Goal: Task Accomplishment & Management: Use online tool/utility

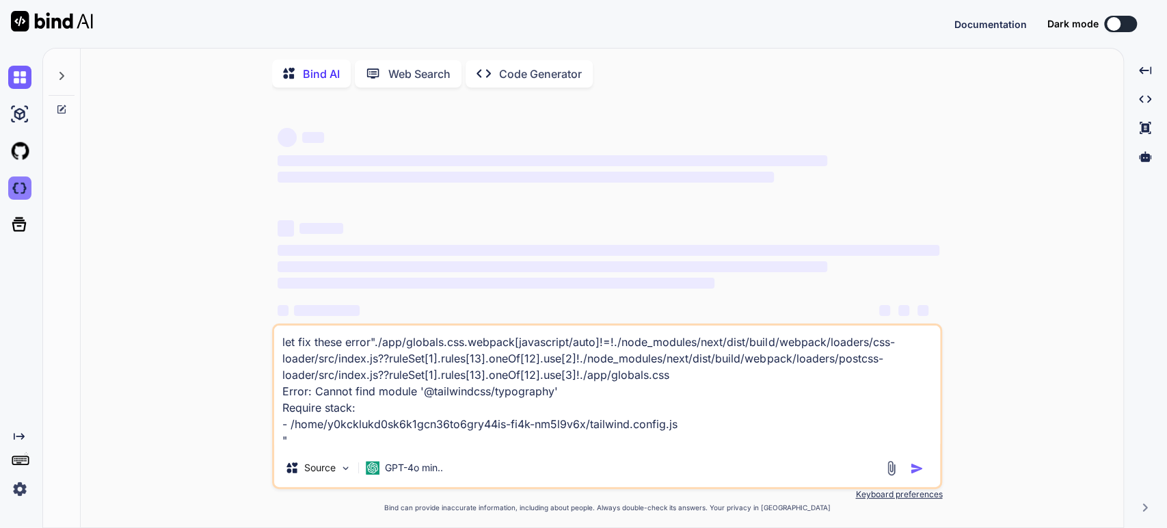
click at [18, 189] on div at bounding box center [18, 150] width 37 height 183
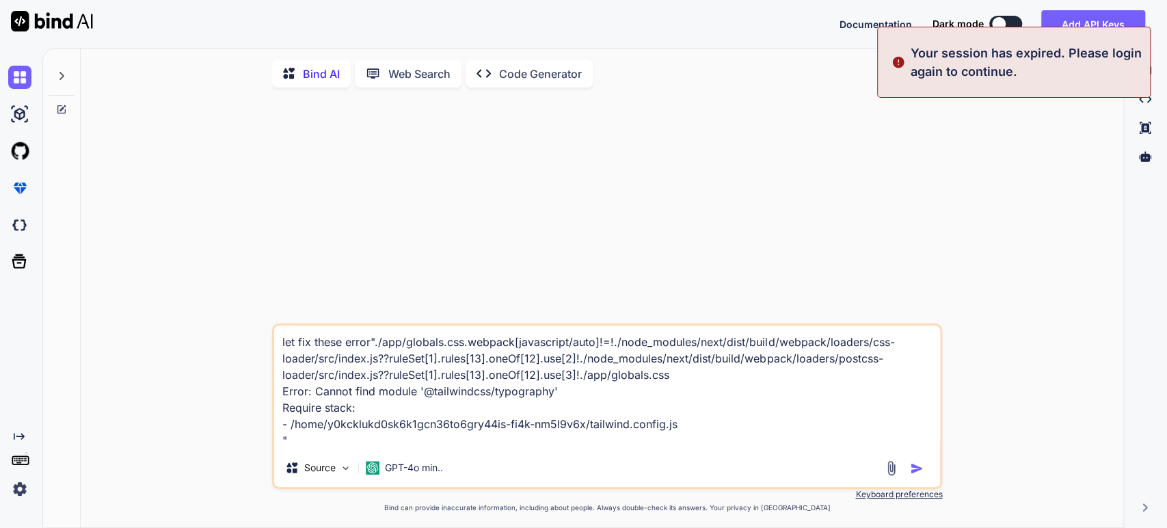
type textarea "x"
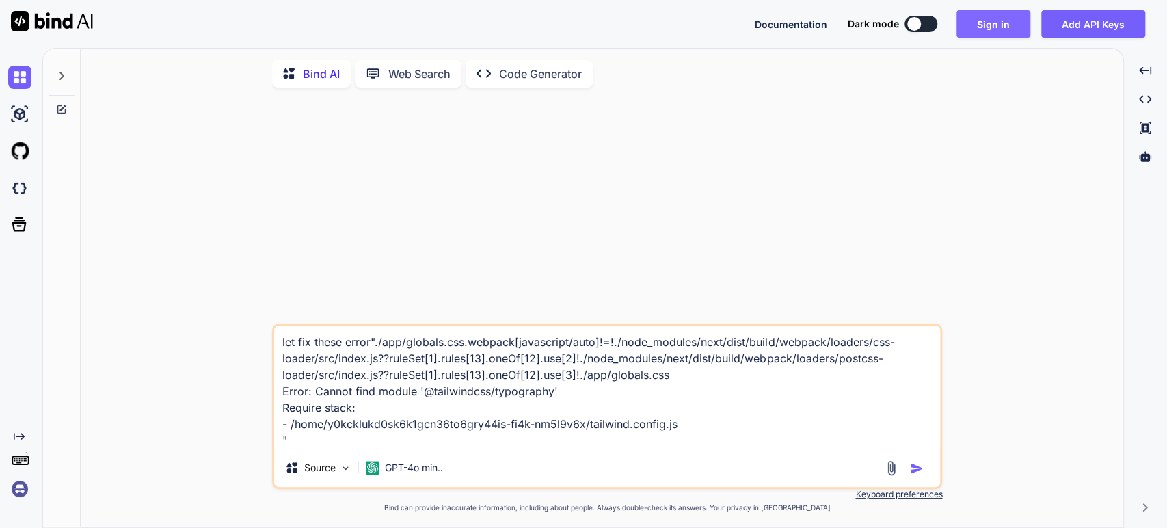
click at [993, 21] on button "Sign in" at bounding box center [993, 23] width 74 height 27
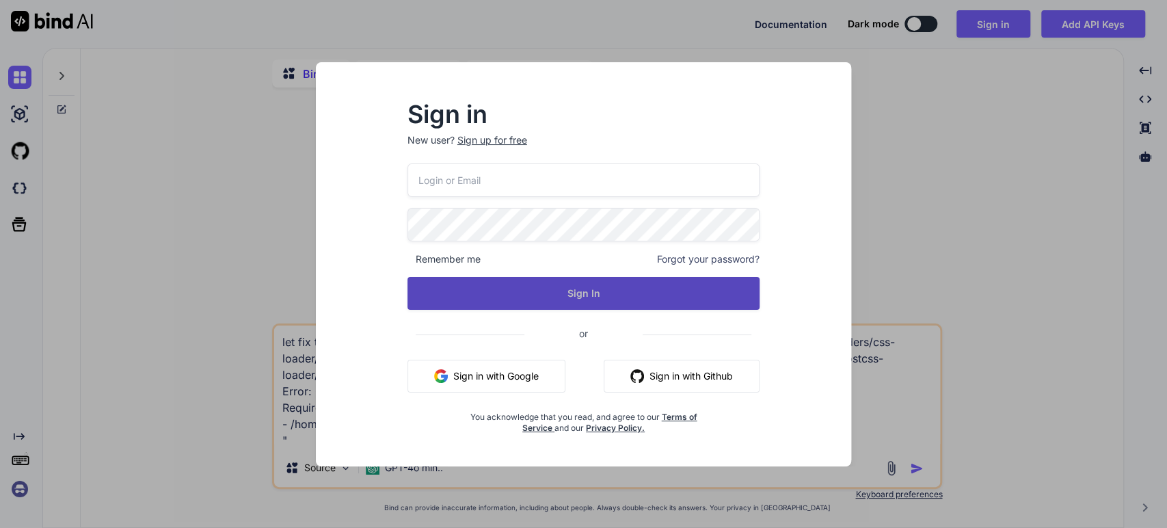
type input "[EMAIL_ADDRESS][DOMAIN_NAME]"
click at [541, 294] on button "Sign In" at bounding box center [583, 293] width 353 height 33
click at [600, 287] on button "Sign In" at bounding box center [583, 293] width 353 height 33
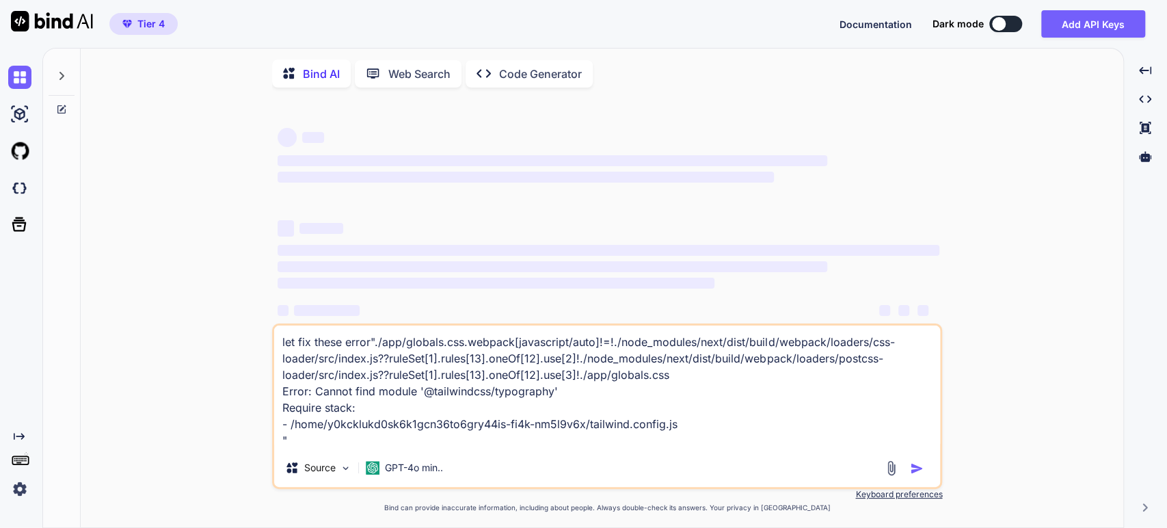
click at [19, 488] on img at bounding box center [19, 488] width 23 height 23
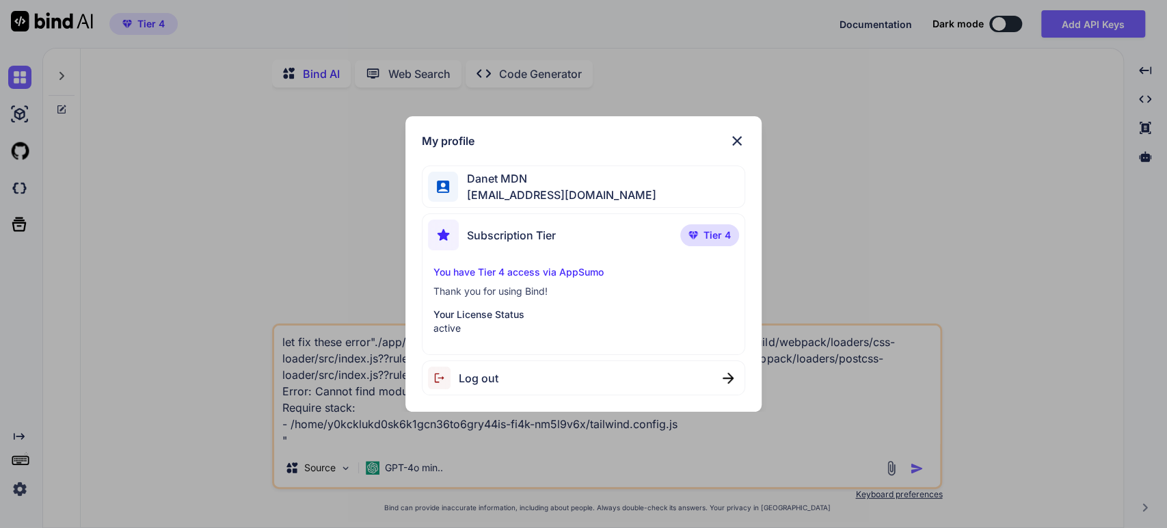
type textarea "x"
click at [511, 293] on p "Thank you for using Bind!" at bounding box center [583, 291] width 301 height 14
click at [738, 140] on img at bounding box center [737, 141] width 16 height 16
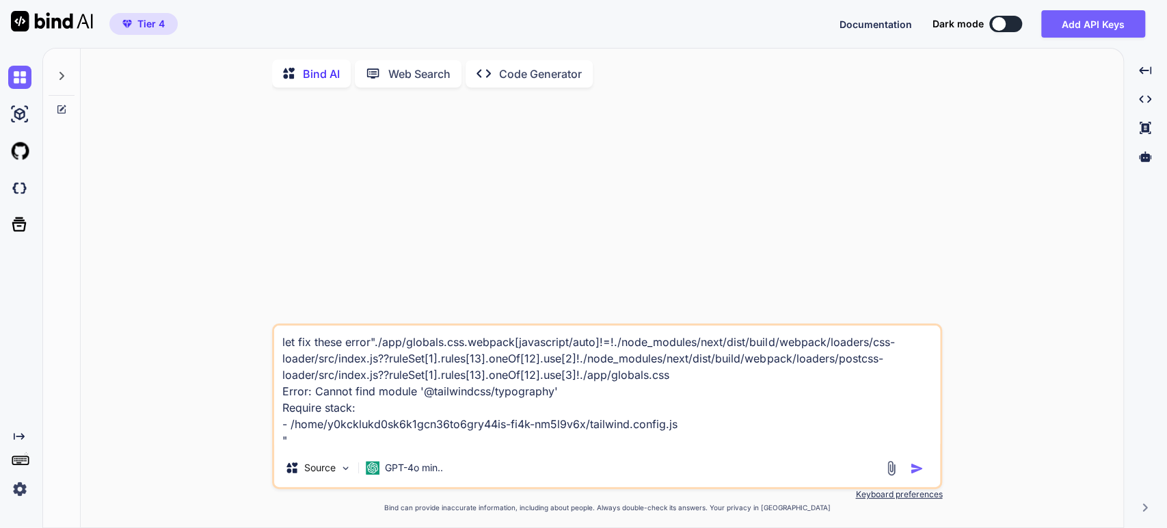
drag, startPoint x: 613, startPoint y: 425, endPoint x: 274, endPoint y: 338, distance: 349.4
click at [274, 338] on textarea "let fix these error"./app/globals.css.webpack[javascript/auto]!=!./node_modules…" at bounding box center [607, 386] width 666 height 123
click at [23, 190] on img at bounding box center [19, 187] width 23 height 23
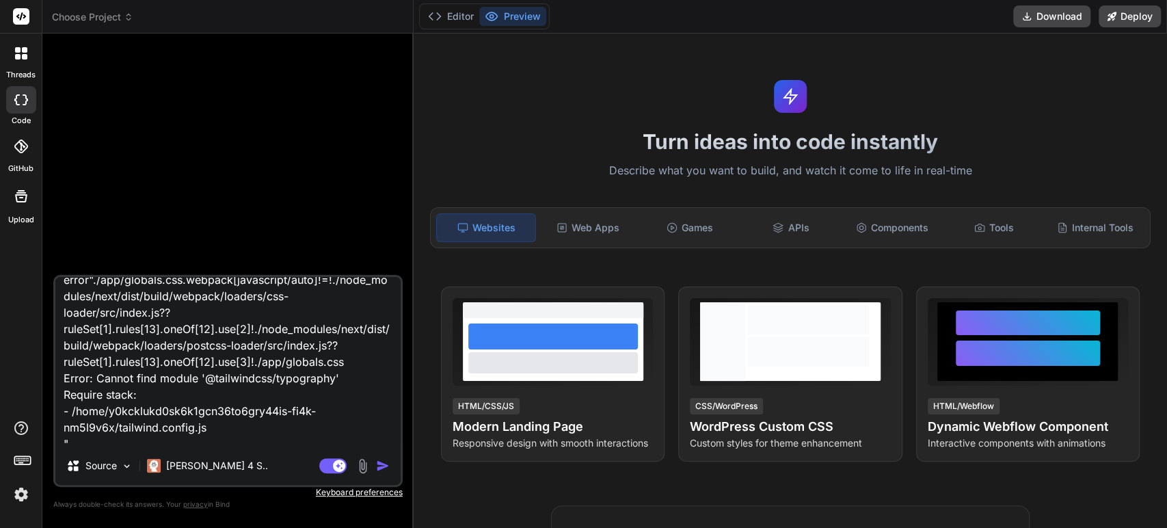
scroll to position [35, 0]
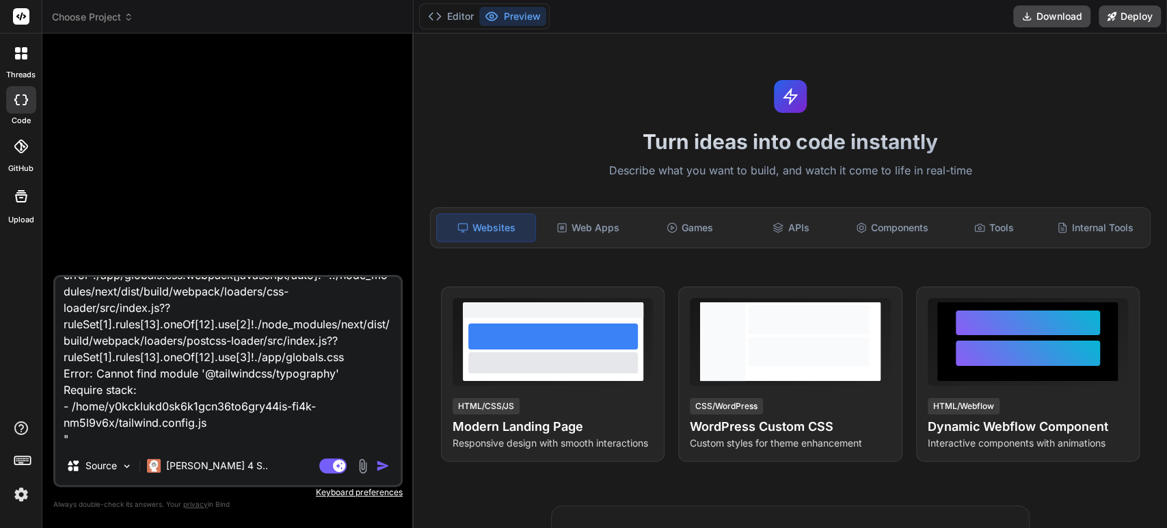
click at [382, 467] on img "button" at bounding box center [383, 466] width 14 height 14
type textarea "x"
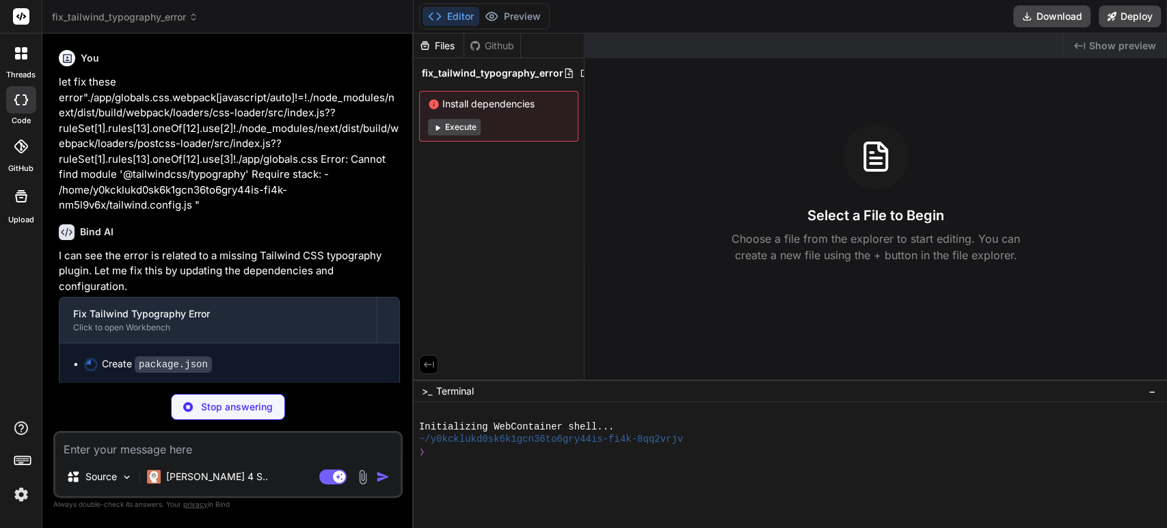
scroll to position [0, 0]
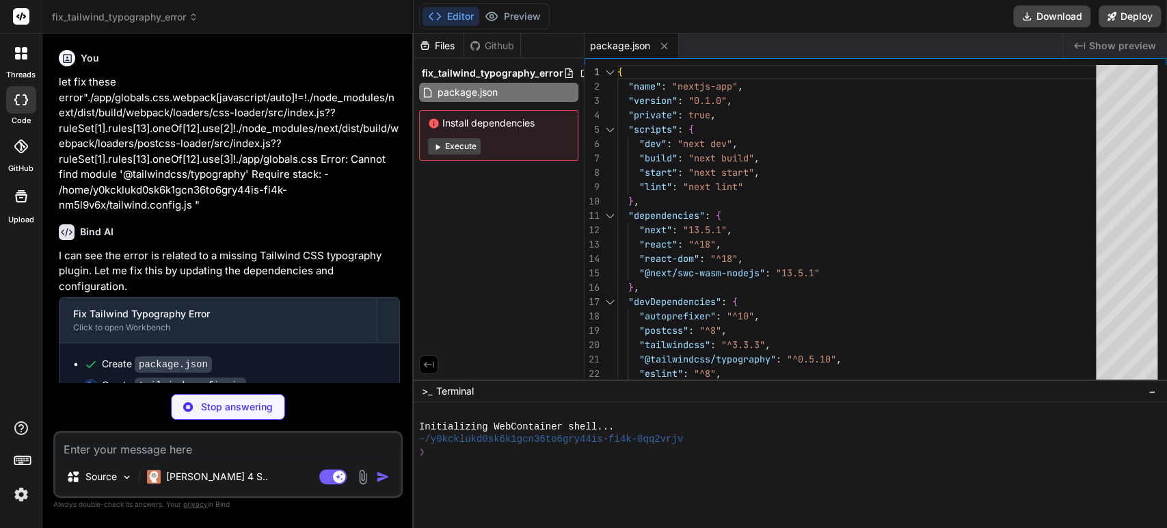
type textarea "x"
type textarea "plugins: [ require('@tailwindcss/typography'), ], }"
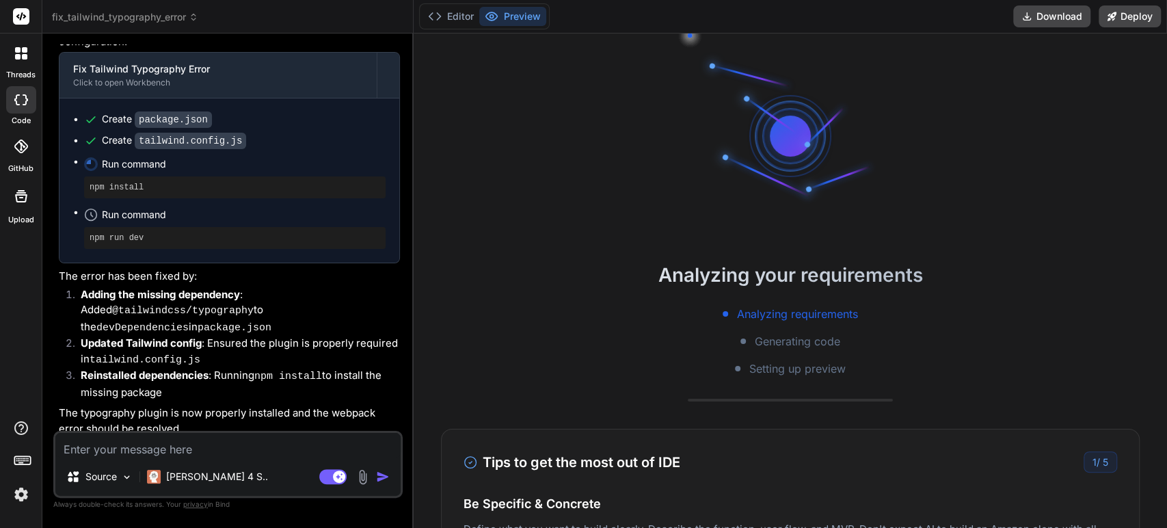
scroll to position [191, 0]
type textarea "x"
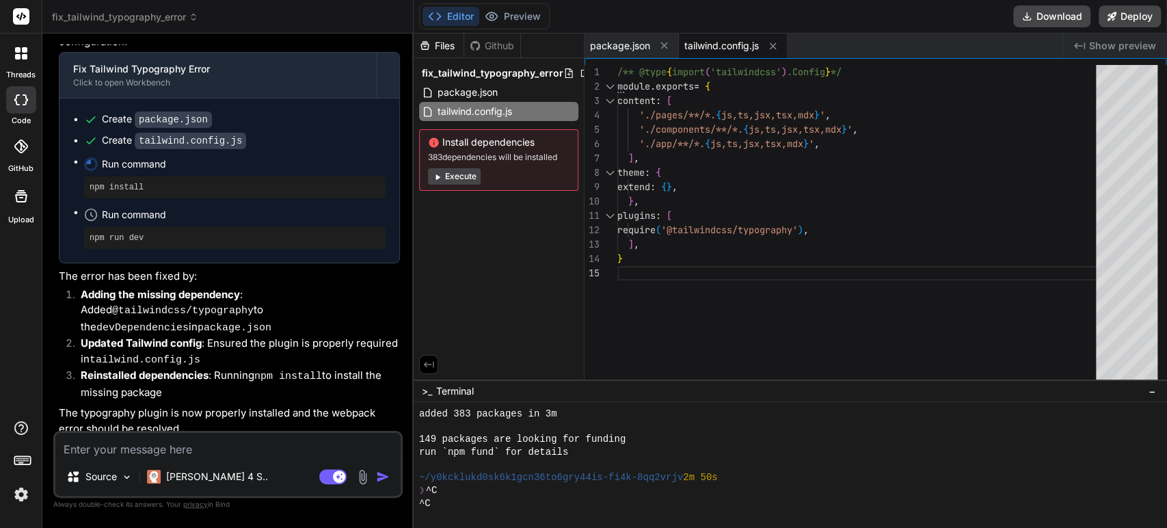
scroll to position [217, 0]
